Goal: Task Accomplishment & Management: Complete application form

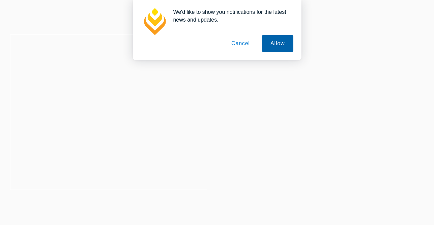
click at [273, 48] on button "Allow" at bounding box center [277, 43] width 31 height 17
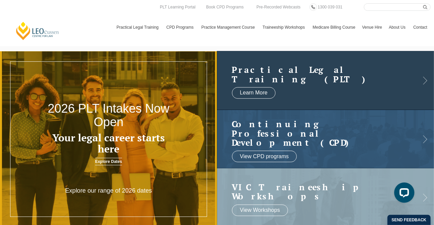
click at [424, 83] on div "Practical Legal Training (PLT) Learn More" at bounding box center [325, 80] width 217 height 59
click at [115, 161] on link "Explore Dates" at bounding box center [108, 161] width 27 height 7
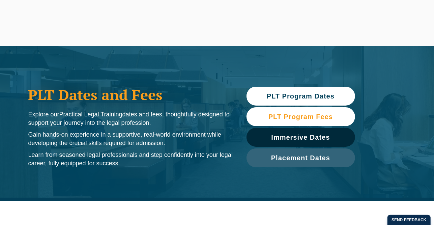
click at [324, 117] on span "PLT Program Fees" at bounding box center [300, 116] width 64 height 7
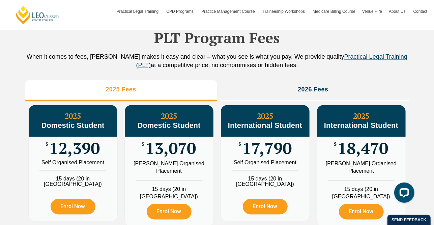
click at [326, 46] on h2 "PLT Program Fees" at bounding box center [217, 37] width 384 height 17
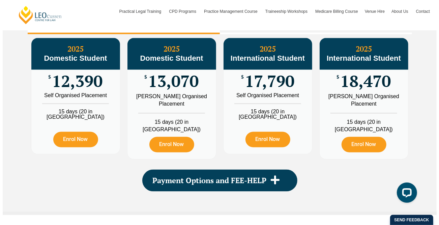
scroll to position [763, 0]
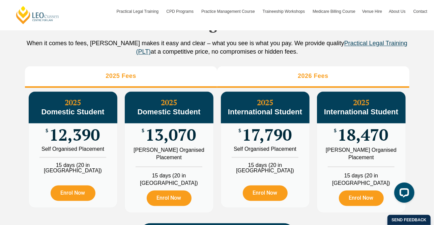
click at [324, 80] on h3 "2026 Fees" at bounding box center [313, 76] width 31 height 8
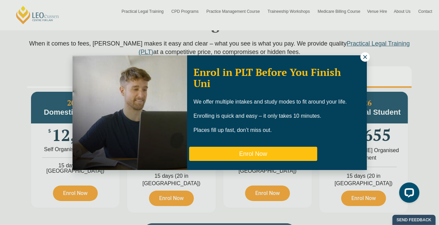
click at [270, 153] on button "Enrol Now" at bounding box center [253, 154] width 128 height 14
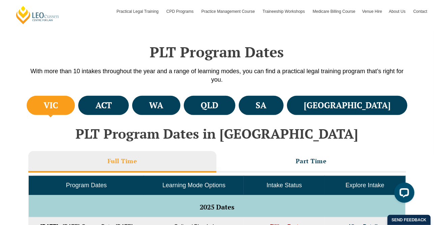
scroll to position [189, 0]
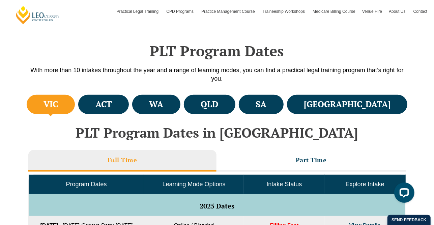
click at [58, 101] on h4 "VIC" at bounding box center [50, 104] width 14 height 11
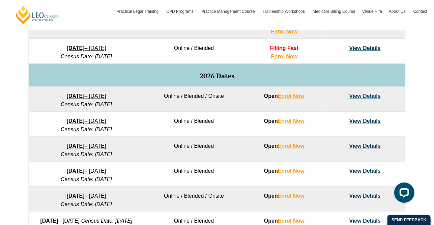
scroll to position [405, 0]
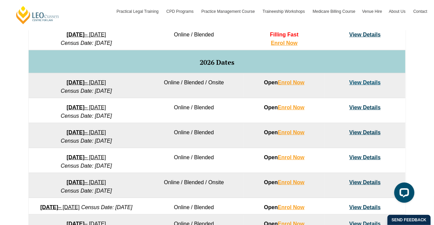
click at [365, 108] on link "View Details" at bounding box center [364, 108] width 31 height 6
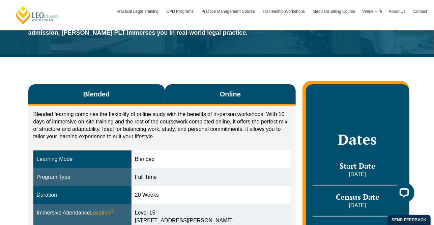
click at [229, 97] on span "Online" at bounding box center [230, 93] width 21 height 9
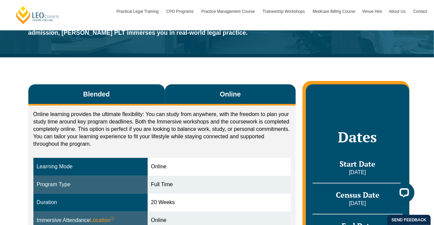
click at [125, 93] on button "Blended" at bounding box center [96, 94] width 137 height 21
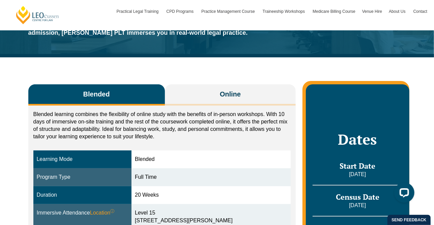
click at [256, 72] on div "Blended Online Blended learning combines the flexibility of online study with t…" at bounding box center [217, 201] width 384 height 289
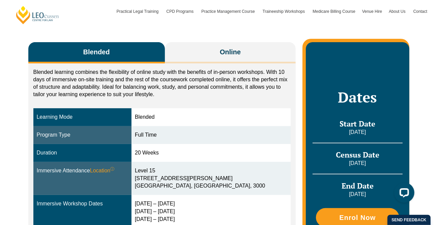
scroll to position [108, 0]
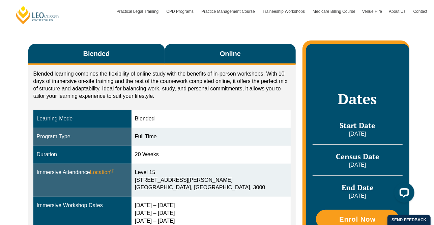
click at [239, 53] on span "Online" at bounding box center [230, 53] width 21 height 9
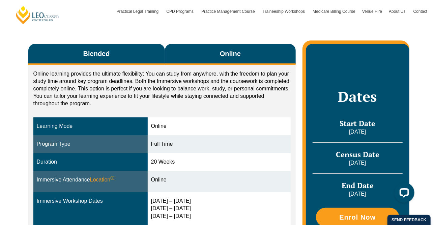
click at [126, 47] on button "Blended" at bounding box center [96, 54] width 137 height 21
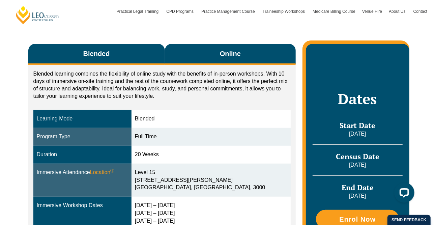
click at [210, 58] on button "Online" at bounding box center [230, 54] width 131 height 21
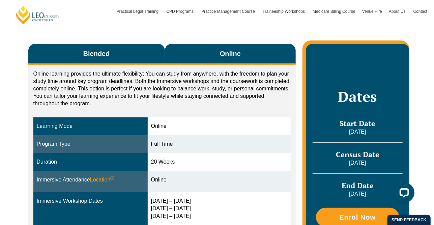
click at [126, 50] on button "Blended" at bounding box center [96, 54] width 137 height 21
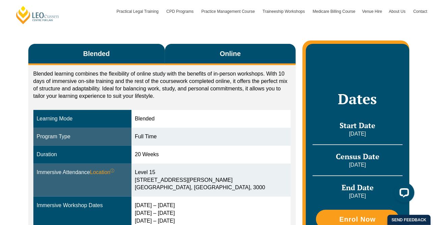
click at [237, 51] on span "Online" at bounding box center [230, 53] width 21 height 9
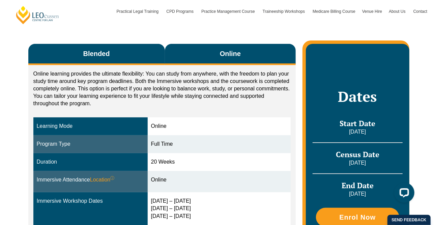
click at [139, 49] on button "Blended" at bounding box center [96, 54] width 137 height 21
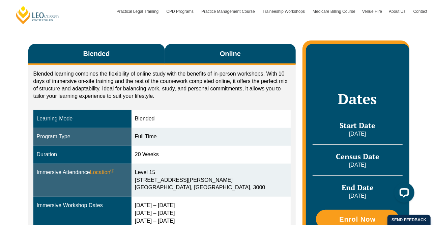
click at [228, 63] on button "Online" at bounding box center [230, 54] width 131 height 21
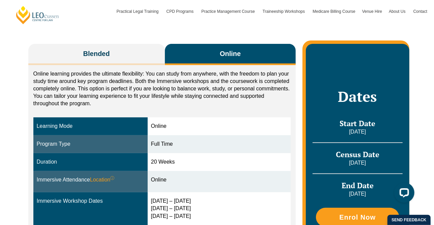
click at [252, 95] on p "Online learning provides the ultimate flexibility: You can study from anywhere,…" at bounding box center [162, 88] width 258 height 37
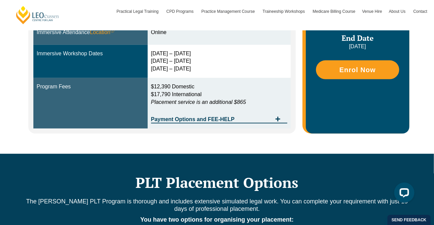
scroll to position [256, 0]
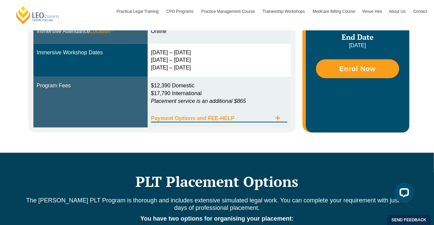
click at [277, 116] on icon "Tabs. Open items with Enter or Space, close with Escape and navigate using the …" at bounding box center [277, 118] width 5 height 5
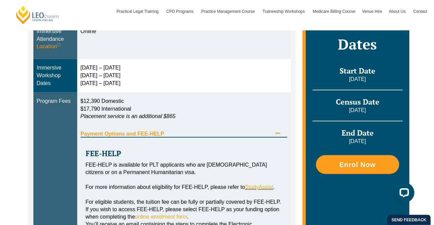
click at [192, 119] on p "$12,390 Domestic $17,790 International Placement service is an additional $865" at bounding box center [184, 108] width 207 height 23
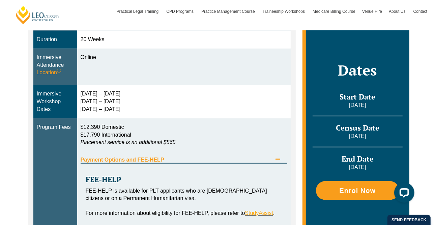
scroll to position [229, 0]
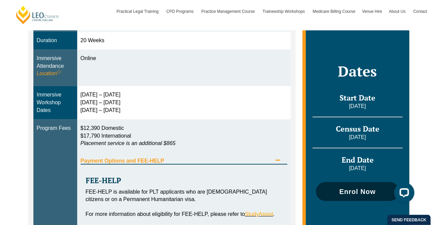
click at [354, 189] on span "Enrol Now" at bounding box center [357, 191] width 36 height 7
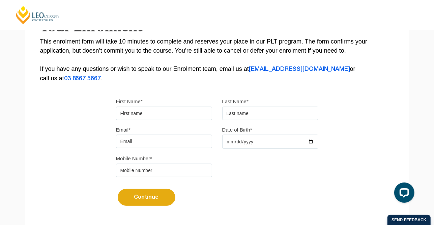
scroll to position [135, 0]
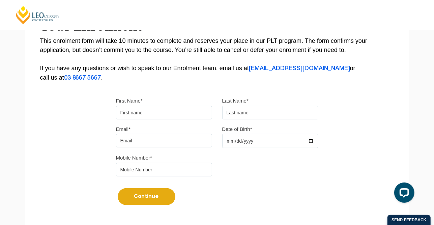
click at [150, 109] on input "First Name*" at bounding box center [164, 112] width 96 height 13
type input "Heena"
type input "Bhandari"
type input "heena.bhandari21@gmail.com"
type input "1989-04-01"
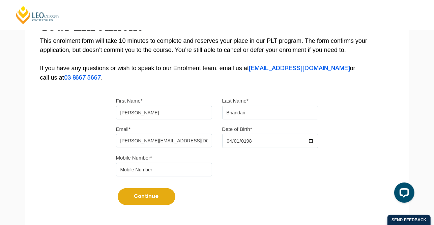
click at [158, 169] on input "tel" at bounding box center [164, 169] width 96 height 13
type input "0407470005"
click at [145, 196] on button "Continue" at bounding box center [147, 196] width 58 height 17
select select
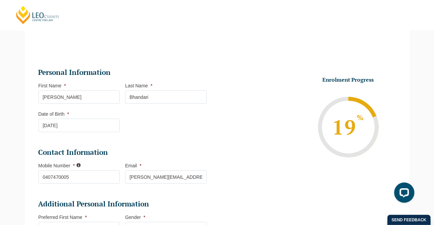
scroll to position [58, 0]
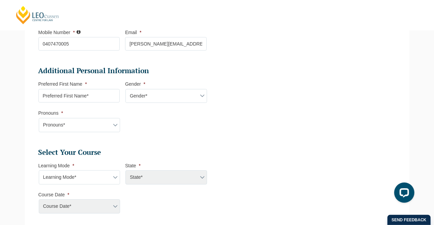
scroll to position [193, 0]
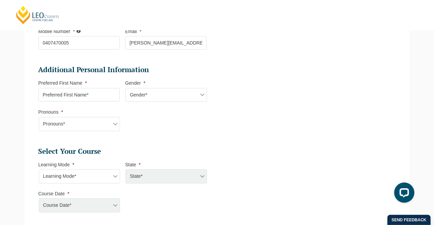
click at [94, 94] on input "Preferred First Name *" at bounding box center [79, 94] width 82 height 13
type input "Heena"
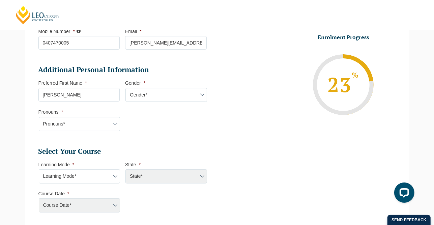
click at [137, 96] on select "Gender* Male Female Nonbinary Intersex Prefer not to disclose Other" at bounding box center [166, 95] width 82 height 14
select select "Female"
click at [125, 88] on select "Gender* Male Female Nonbinary Intersex Prefer not to disclose Other" at bounding box center [166, 95] width 82 height 14
click at [96, 125] on select "Pronouns* She/Her/Hers He/Him/His They/Them/Theirs Other Prefer not to disclose" at bounding box center [80, 124] width 82 height 14
select select "She/Her/Hers"
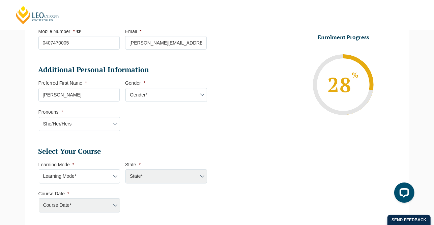
click at [39, 117] on select "Pronouns* She/Her/Hers He/Him/His They/Them/Theirs Other Prefer not to disclose" at bounding box center [80, 124] width 82 height 14
click at [169, 124] on li "Additional Personal Information Preferred First Name * Heena Gender * Gender* M…" at bounding box center [125, 101] width 174 height 73
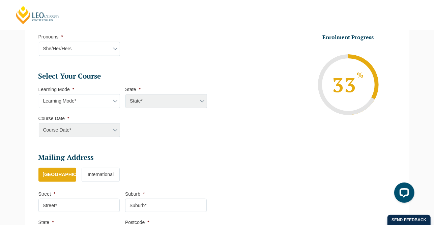
scroll to position [274, 0]
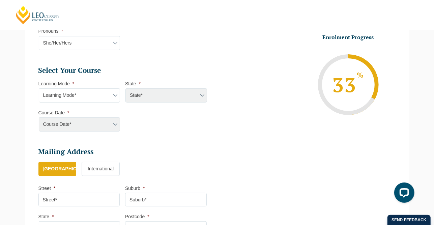
click at [99, 91] on select "Learning Mode* Online Full Time Learning Online Part Time Learning Blended Full…" at bounding box center [80, 95] width 82 height 14
select select "Online Full Time Learning"
click at [39, 88] on select "Learning Mode* Online Full Time Learning Online Part Time Learning Blended Full…" at bounding box center [80, 95] width 82 height 14
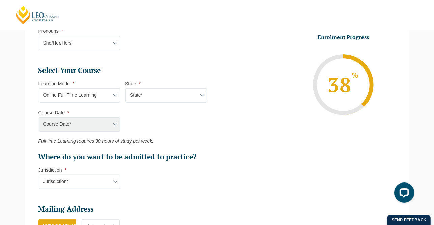
click at [164, 92] on select "State* National (ACT/NSW, VIC, QLD, SA, WA)" at bounding box center [166, 95] width 82 height 14
select select "National (ACT/NSW, VIC, QLD, SA, WA)"
click at [125, 88] on select "State* National (ACT/NSW, VIC, QLD, SA, WA)" at bounding box center [166, 95] width 82 height 14
click at [85, 120] on select "Course Date* September 2025 (22-Sep-2025 to 20-Feb-2026) December 2025 (08-Dec-…" at bounding box center [80, 124] width 82 height 14
select select "December 2025 (08-Dec-2025 to 16-May-2026)"
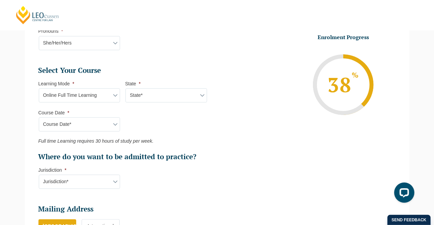
click at [39, 117] on select "Course Date* September 2025 (22-Sep-2025 to 20-Feb-2026) December 2025 (08-Dec-…" at bounding box center [80, 124] width 82 height 14
type input "Intake 11 December 2025 FT"
type input "Practical Legal Training (NAT)"
select select "NAT PLT (DEC) 2025 Full Time Online"
click at [171, 120] on ul "Select Your Course This field is hidden when viewing the form Only for Flinder …" at bounding box center [125, 114] width 174 height 96
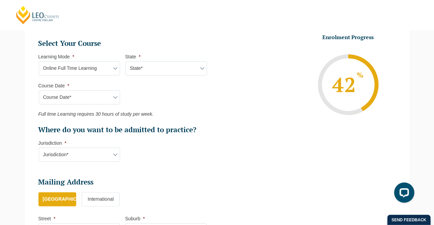
scroll to position [315, 0]
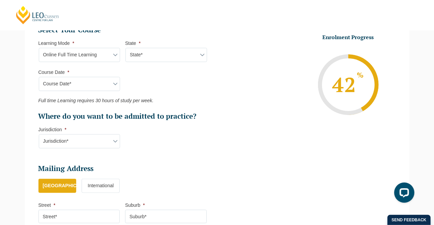
click at [91, 143] on select "Jurisdiction* VIC ACT/NSW SA WA QLD" at bounding box center [80, 141] width 82 height 14
select select "VIC"
click at [39, 134] on select "Jurisdiction* VIC ACT/NSW SA WA QLD" at bounding box center [80, 141] width 82 height 14
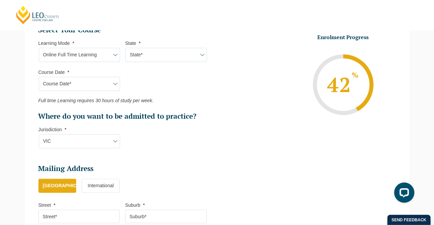
click at [149, 166] on h2 "Mailing Address" at bounding box center [122, 168] width 168 height 9
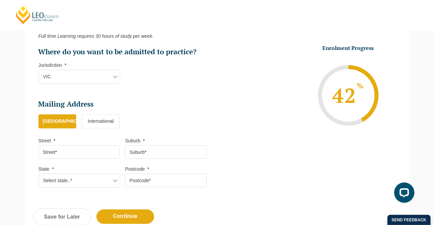
scroll to position [382, 0]
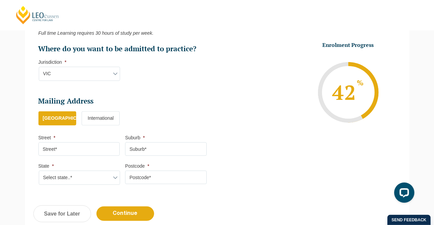
click at [78, 144] on input "Street *" at bounding box center [79, 148] width 82 height 13
type input "50 Mitchell St, BENTLEIGH VIC 3204"
type input "Bentleigh"
select select "VIC"
type input "3204"
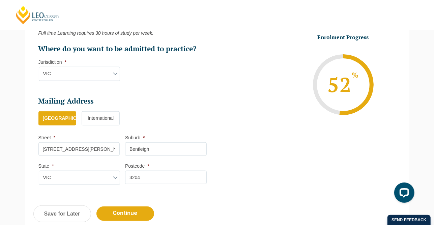
click at [189, 121] on ul "Australia International" at bounding box center [125, 121] width 174 height 21
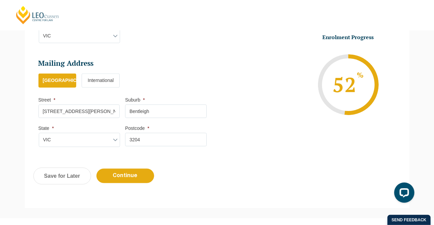
scroll to position [449, 0]
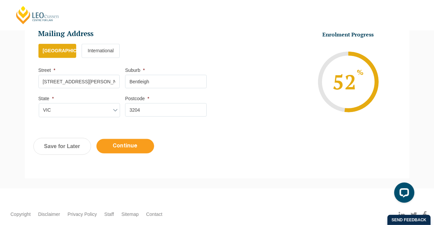
click at [127, 149] on input "Continue" at bounding box center [125, 146] width 58 height 14
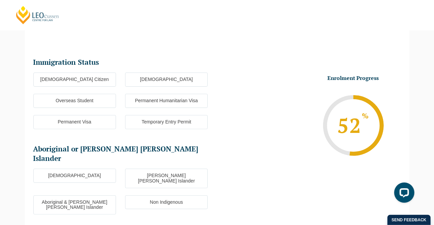
scroll to position [58, 0]
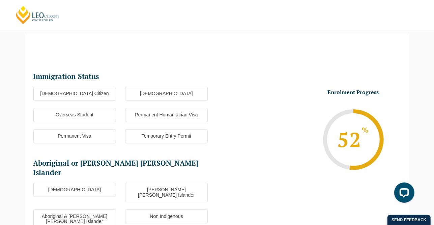
click at [96, 93] on label "Australian Citizen" at bounding box center [74, 94] width 83 height 14
click at [0, 0] on input "Australian Citizen" at bounding box center [0, 0] width 0 height 0
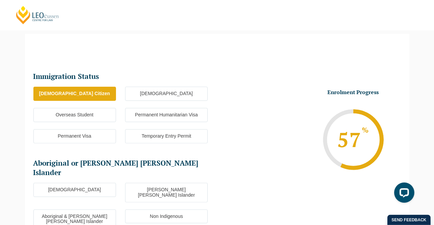
click at [180, 65] on div "Immigration Status Immigration Status * Australian Citizen New Zealand Citizen …" at bounding box center [217, 195] width 384 height 302
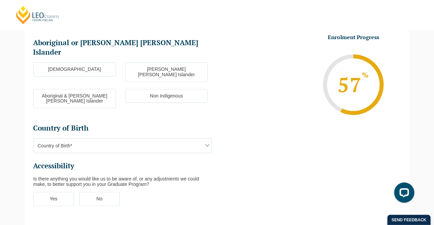
scroll to position [180, 0]
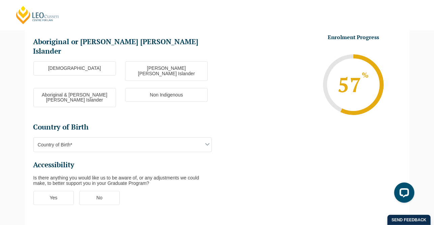
click at [167, 88] on label "Non Indigenous" at bounding box center [166, 95] width 83 height 14
click at [0, 0] on input "Non Indigenous" at bounding box center [0, 0] width 0 height 0
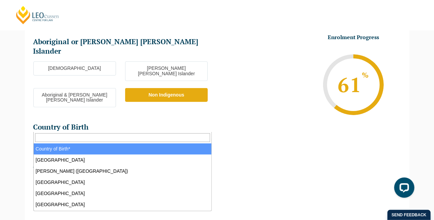
click at [118, 138] on span "Country of Birth*" at bounding box center [123, 145] width 178 height 14
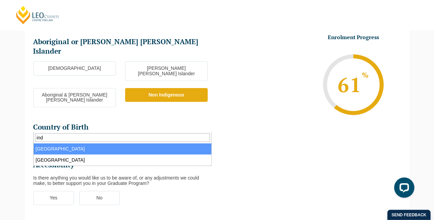
type input "ind"
select select "India 7103"
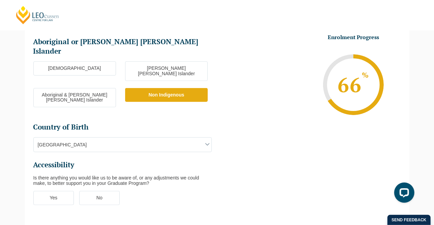
click at [249, 144] on ul "Immigration Status Immigration Status * Australian Citizen New Zealand Citizen …" at bounding box center [216, 81] width 367 height 265
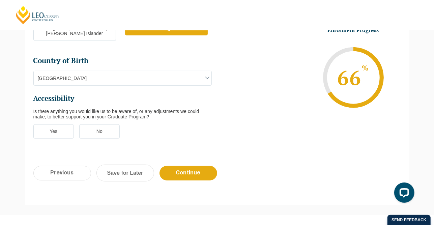
scroll to position [247, 0]
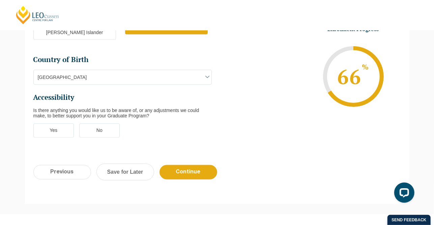
click at [106, 123] on label "No" at bounding box center [99, 130] width 40 height 14
click at [0, 0] on input "No" at bounding box center [0, 0] width 0 height 0
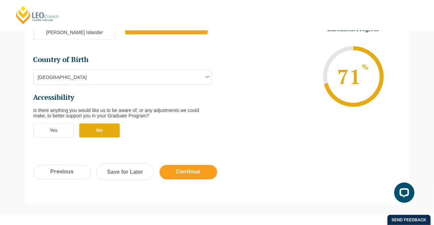
click at [189, 165] on input "Continue" at bounding box center [188, 172] width 58 height 14
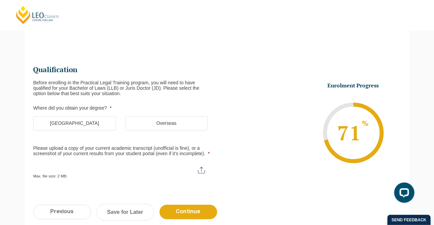
scroll to position [58, 0]
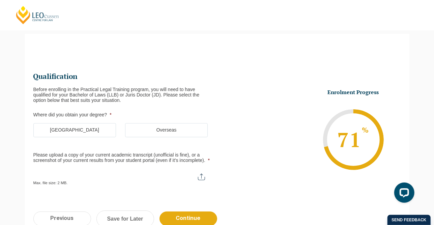
click at [99, 127] on label "Australia" at bounding box center [74, 130] width 83 height 14
click at [0, 0] on input "Australia" at bounding box center [0, 0] width 0 height 0
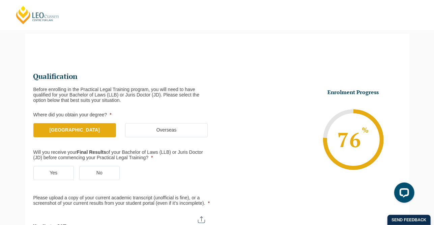
click at [245, 91] on li "Enrolment Progress 76 % Form Progress Download Course Guide enrolment@leocussen…" at bounding box center [309, 139] width 184 height 101
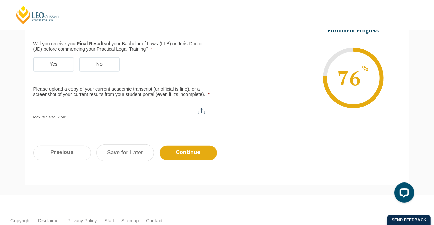
scroll to position [166, 0]
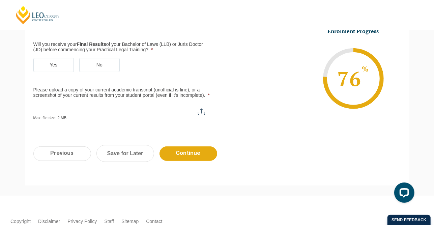
click at [103, 68] on label "No" at bounding box center [99, 65] width 40 height 14
click at [0, 0] on input "No" at bounding box center [0, 0] width 0 height 0
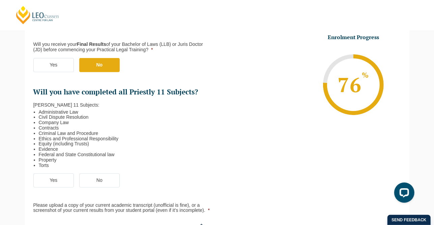
click at [236, 86] on li "Enrolment Progress 76 % Form Progress Download Course Guide enrolment@leocussen…" at bounding box center [309, 84] width 184 height 101
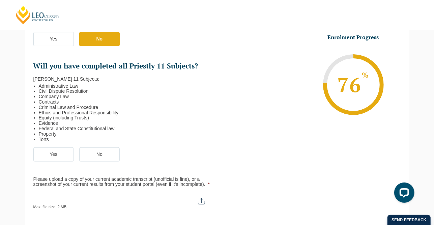
scroll to position [193, 0]
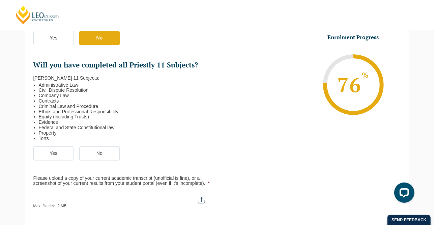
click at [53, 153] on label "Yes" at bounding box center [53, 153] width 40 height 14
click at [0, 0] on input "Yes" at bounding box center [0, 0] width 0 height 0
click at [150, 144] on ul "Qualification Before enrolling in the Practical Legal Training program, you wil…" at bounding box center [125, 104] width 184 height 335
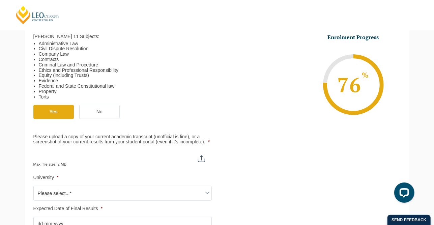
scroll to position [234, 0]
click at [103, 114] on label "No" at bounding box center [99, 113] width 40 height 14
click at [0, 0] on input "No" at bounding box center [0, 0] width 0 height 0
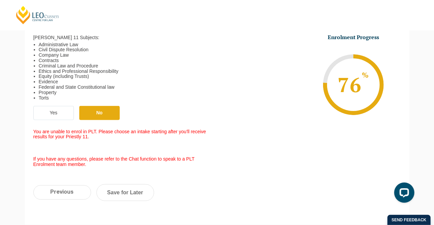
click at [50, 115] on label "Yes" at bounding box center [53, 113] width 40 height 14
click at [0, 0] on input "Yes" at bounding box center [0, 0] width 0 height 0
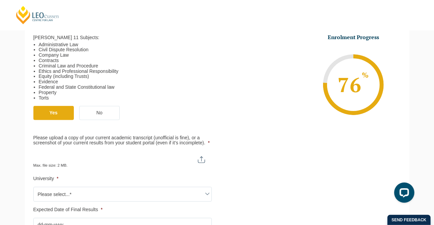
click at [184, 98] on li "Torts" at bounding box center [123, 97] width 168 height 5
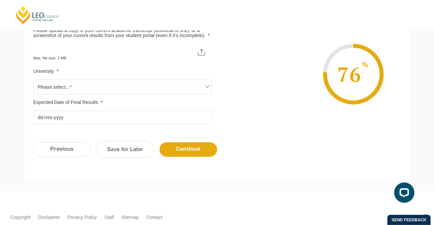
scroll to position [342, 0]
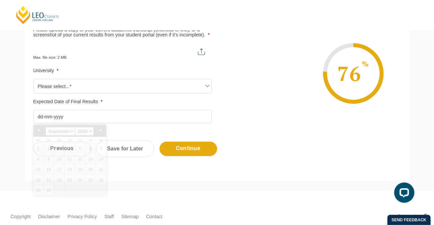
click at [123, 116] on input "Expected Date of Final Results *" at bounding box center [122, 116] width 178 height 13
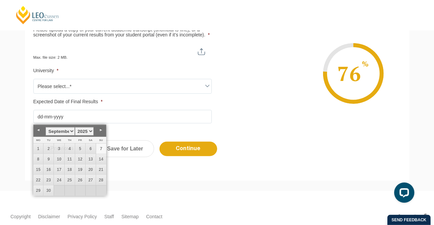
click at [234, 89] on li "Enrolment Progress 76 % Form Progress Download Course Guide enrolment@leocussen…" at bounding box center [309, 73] width 184 height 101
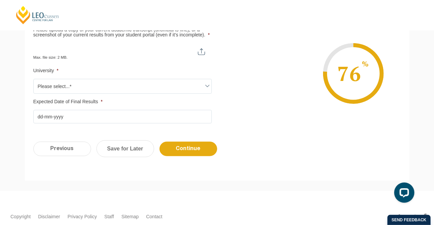
click at [279, 85] on li "Enrolment Progress 76 % Form Progress Download Course Guide enrolment@leocussen…" at bounding box center [309, 73] width 184 height 101
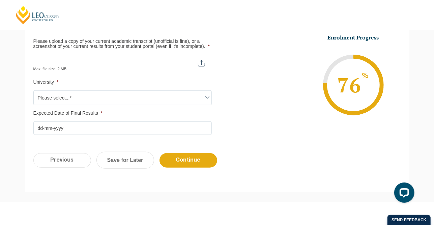
scroll to position [380, 0]
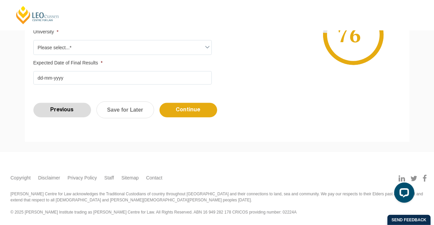
click at [63, 105] on input "Previous" at bounding box center [62, 110] width 58 height 14
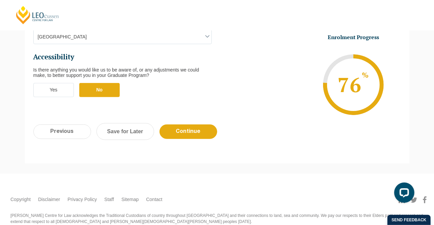
scroll to position [263, 0]
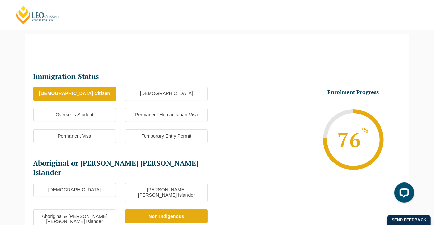
click at [308, 77] on li "Enrolment Progress 76 % Form Progress Download Course Guide enrolment@leocussen…" at bounding box center [309, 131] width 184 height 118
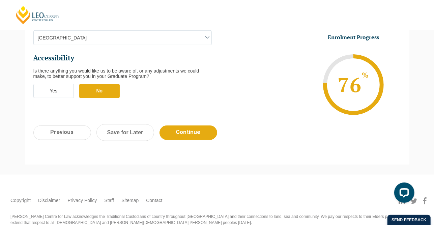
scroll to position [289, 0]
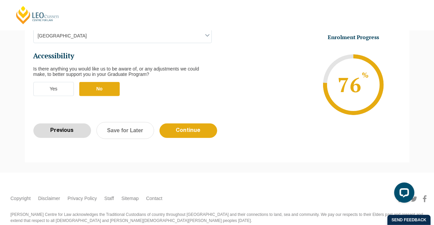
click at [60, 123] on input "Previous" at bounding box center [62, 130] width 58 height 14
select select "Online Full Time Learning"
select select "National (ACT/NSW, VIC, QLD, SA, WA)"
select select
select select "December 2025 (08-Dec-2025 to 16-May-2026)"
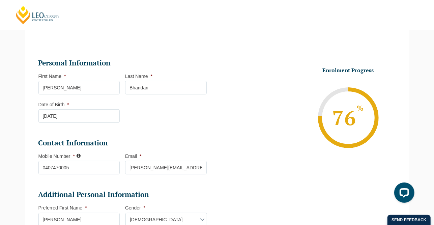
scroll to position [58, 0]
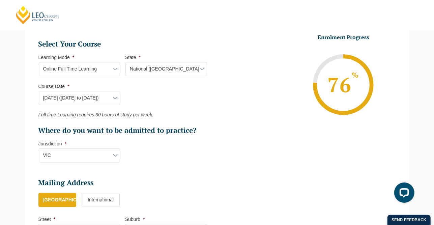
scroll to position [301, 0]
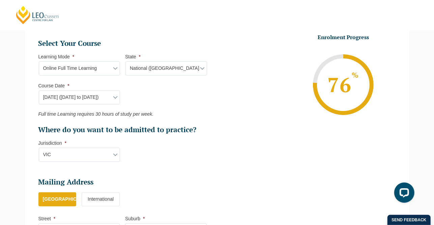
click at [104, 96] on select "Course Date* September 2025 (22-Sep-2025 to 20-Feb-2026) December 2025 (08-Dec-…" at bounding box center [80, 97] width 82 height 14
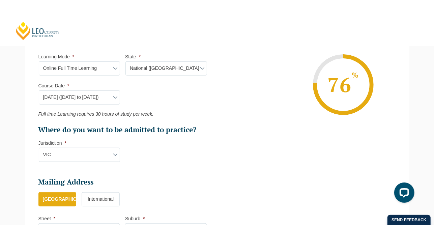
click at [107, 98] on select "Course Date* September 2025 (22-Sep-2025 to 20-Feb-2026) December 2025 (08-Dec-…" at bounding box center [80, 97] width 82 height 14
click at [39, 90] on select "Course Date* September 2025 (22-Sep-2025 to 20-Feb-2026) December 2025 (08-Dec-…" at bounding box center [80, 97] width 82 height 14
click at [208, 109] on ul "Select Your Course This field is hidden when viewing the form Only for Flinder …" at bounding box center [125, 87] width 174 height 96
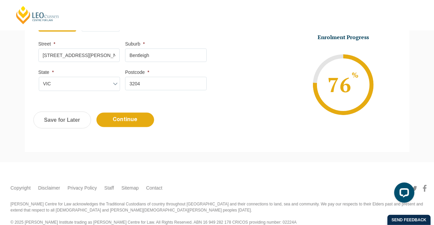
scroll to position [476, 0]
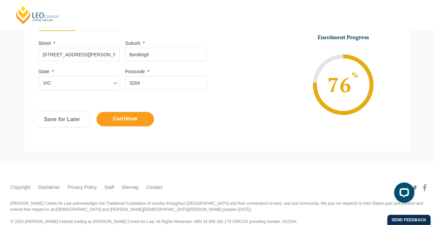
click at [136, 120] on input "Continue" at bounding box center [125, 119] width 58 height 14
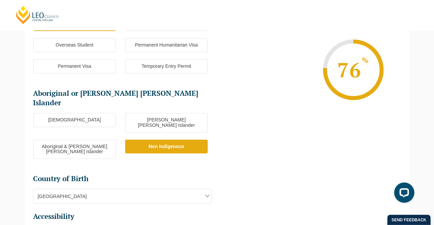
scroll to position [58, 0]
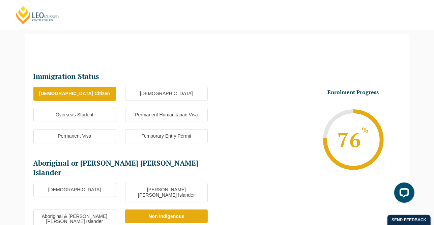
click at [249, 60] on div "Immigration Status Immigration Status * Australian Citizen New Zealand Citizen …" at bounding box center [217, 195] width 384 height 302
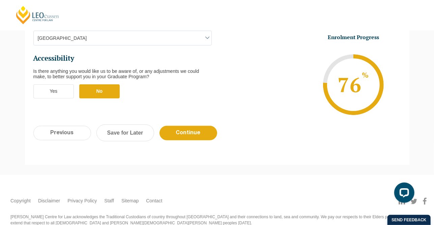
scroll to position [288, 0]
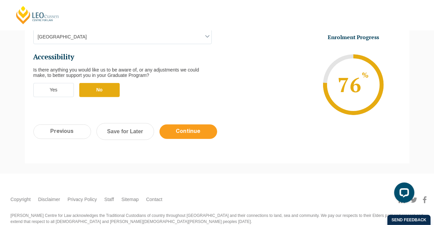
click at [198, 124] on input "Continue" at bounding box center [188, 131] width 58 height 14
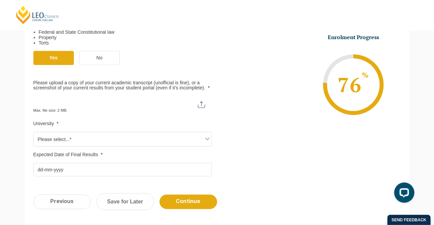
scroll to position [288, 0]
click at [57, 61] on label "Yes" at bounding box center [53, 58] width 40 height 14
click at [0, 0] on input "Yes" at bounding box center [0, 0] width 0 height 0
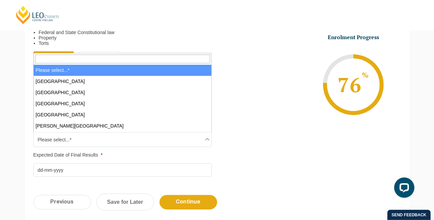
click at [80, 140] on span "Please select...*" at bounding box center [123, 139] width 178 height 14
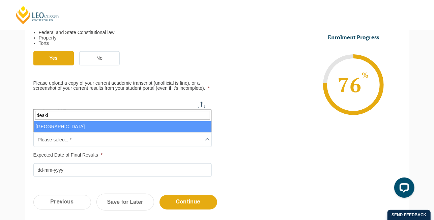
type input "deaki"
select select "Deakin University"
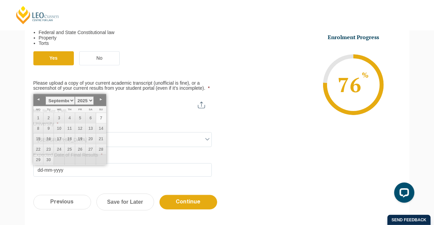
click at [69, 168] on input "Expected Date of Final Results *" at bounding box center [122, 169] width 178 height 13
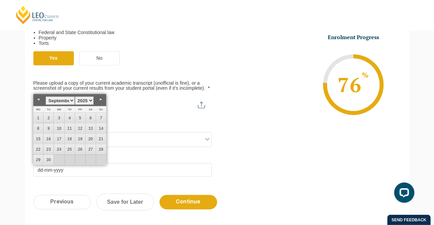
click at [71, 101] on select "January February March April May June July August September October November De…" at bounding box center [60, 100] width 29 height 8
click at [70, 101] on select "January February March April May June July August September October November De…" at bounding box center [60, 100] width 29 height 8
click at [89, 98] on select "1925 1926 1927 1928 1929 1930 1931 1932 1933 1934 1935 1936 1937 1938 1939 1940…" at bounding box center [84, 100] width 19 height 8
click at [36, 128] on link "6" at bounding box center [38, 128] width 10 height 10
type input "06-07-2026"
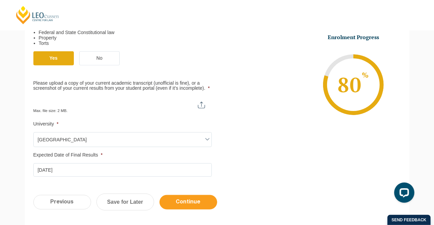
click at [183, 200] on input "Continue" at bounding box center [188, 202] width 58 height 14
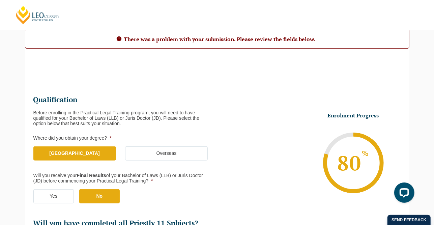
scroll to position [61, 0]
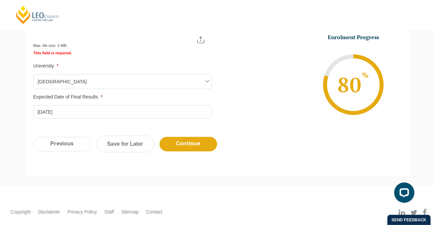
scroll to position [371, 0]
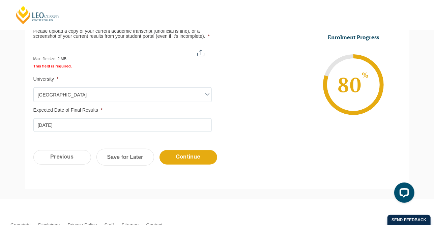
click at [198, 50] on input "Please upload a copy of your current academic transcript (unofficial is fine), …" at bounding box center [122, 50] width 178 height 11
type input "C:\fakepath\Heena_Bhandari_Resume.docx"
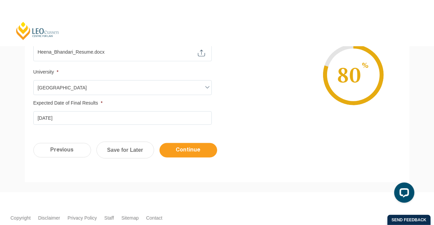
click at [193, 150] on input "Continue" at bounding box center [188, 150] width 58 height 14
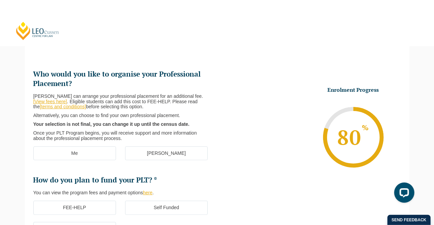
scroll to position [58, 0]
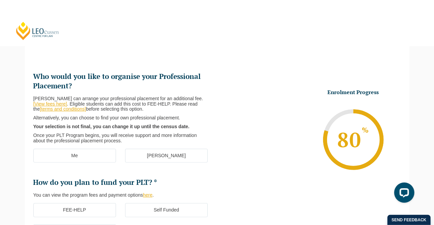
click at [177, 76] on h2 "Who would you like to organise your Professional Placement?" at bounding box center [122, 81] width 178 height 19
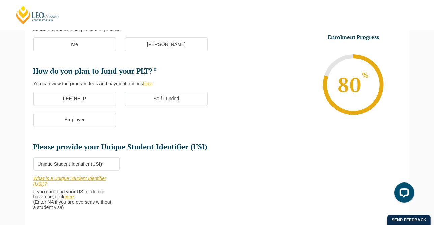
scroll to position [193, 0]
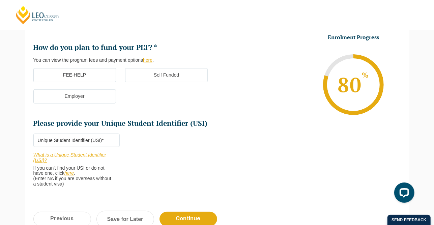
click at [93, 75] on label "FEE-HELP" at bounding box center [74, 75] width 83 height 14
click at [0, 0] on input "FEE-HELP" at bounding box center [0, 0] width 0 height 0
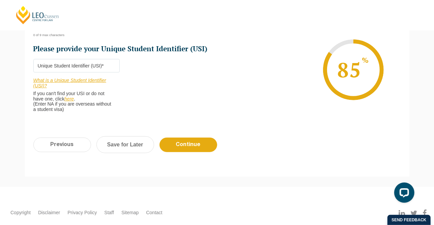
scroll to position [301, 0]
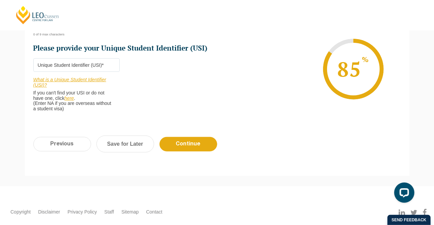
click at [84, 65] on input "Please provide your Unique Student Identifier (USI) *" at bounding box center [76, 64] width 87 height 13
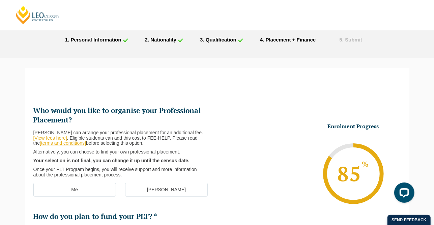
scroll to position [0, 0]
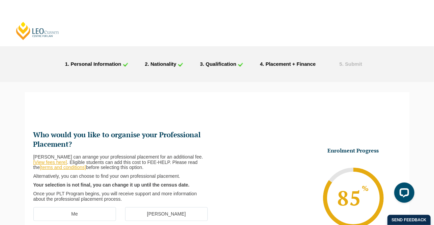
click at [224, 62] on span ". Qualification" at bounding box center [219, 64] width 33 height 6
